Goal: Information Seeking & Learning: Learn about a topic

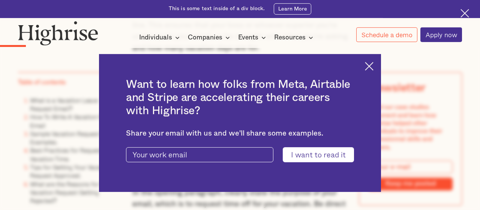
scroll to position [893, 0]
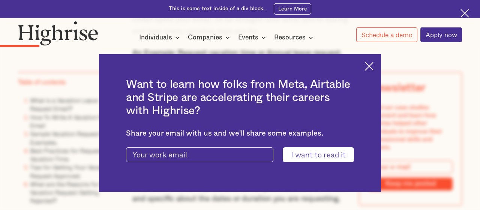
click at [370, 73] on div "Want to learn how folks from Meta, Airtable and Stripe are accelerating their c…" at bounding box center [240, 123] width 282 height 138
click at [370, 69] on img at bounding box center [369, 66] width 9 height 9
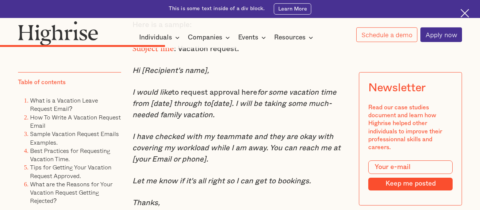
scroll to position [2314, 0]
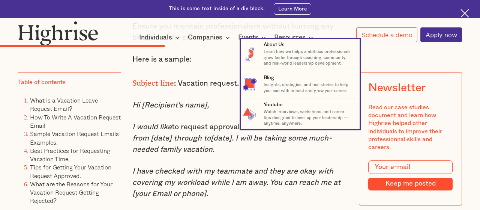
click at [156, 99] on nav "8 About Us Learn how we helps ambitious professionals grow faster through coach…" at bounding box center [240, 84] width 480 height 90
click at [131, 108] on nav "8 About Us Learn how we helps ambitious professionals grow faster through coach…" at bounding box center [240, 84] width 480 height 90
click at [133, 107] on nav "8 About Us Learn how we helps ambitious professionals grow faster through coach…" at bounding box center [240, 84] width 480 height 90
click at [162, 107] on nav "8 About Us Learn how we helps ambitious professionals grow faster through coach…" at bounding box center [240, 84] width 480 height 90
drag, startPoint x: 162, startPoint y: 107, endPoint x: 184, endPoint y: 102, distance: 23.0
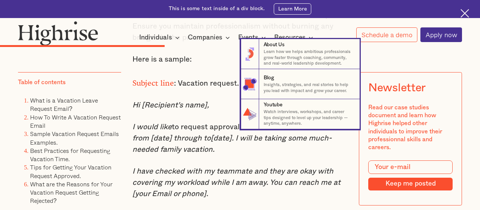
click at [184, 102] on nav "8 About Us Learn how we helps ambitious professionals grow faster through coach…" at bounding box center [240, 84] width 480 height 90
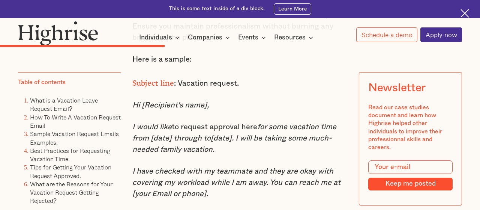
drag, startPoint x: 132, startPoint y: 108, endPoint x: 215, endPoint y: 130, distance: 85.8
click at [215, 130] on p "I would like to request approval here for some vacation time from [date] throug…" at bounding box center [240, 138] width 216 height 34
copy p "I would like to request approval here for some vacation time from [date] throug…"
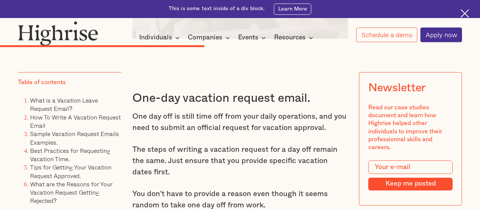
scroll to position [2761, 0]
